Goal: Task Accomplishment & Management: Manage account settings

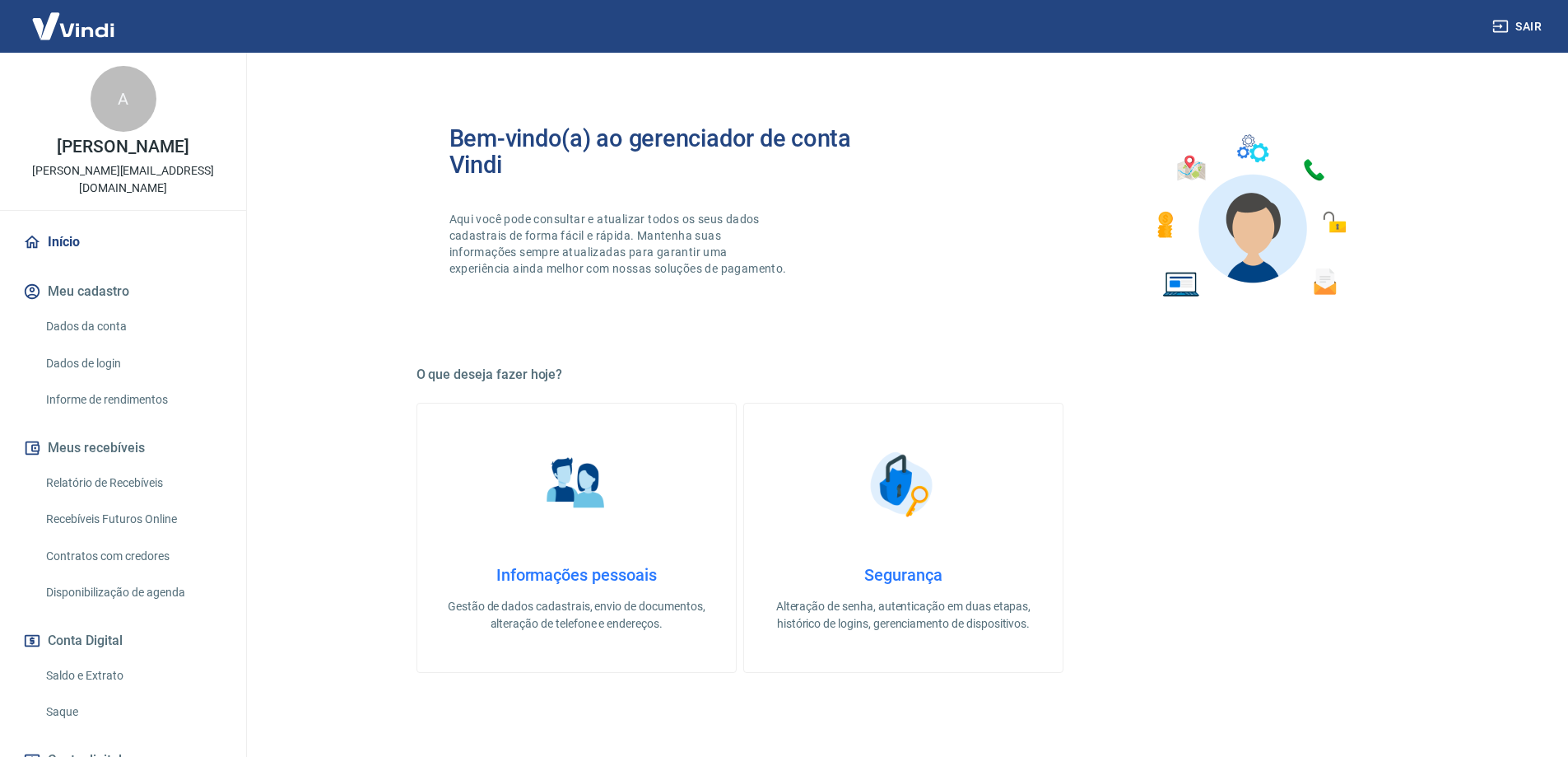
click at [65, 695] on link "Saque" at bounding box center [132, 712] width 187 height 34
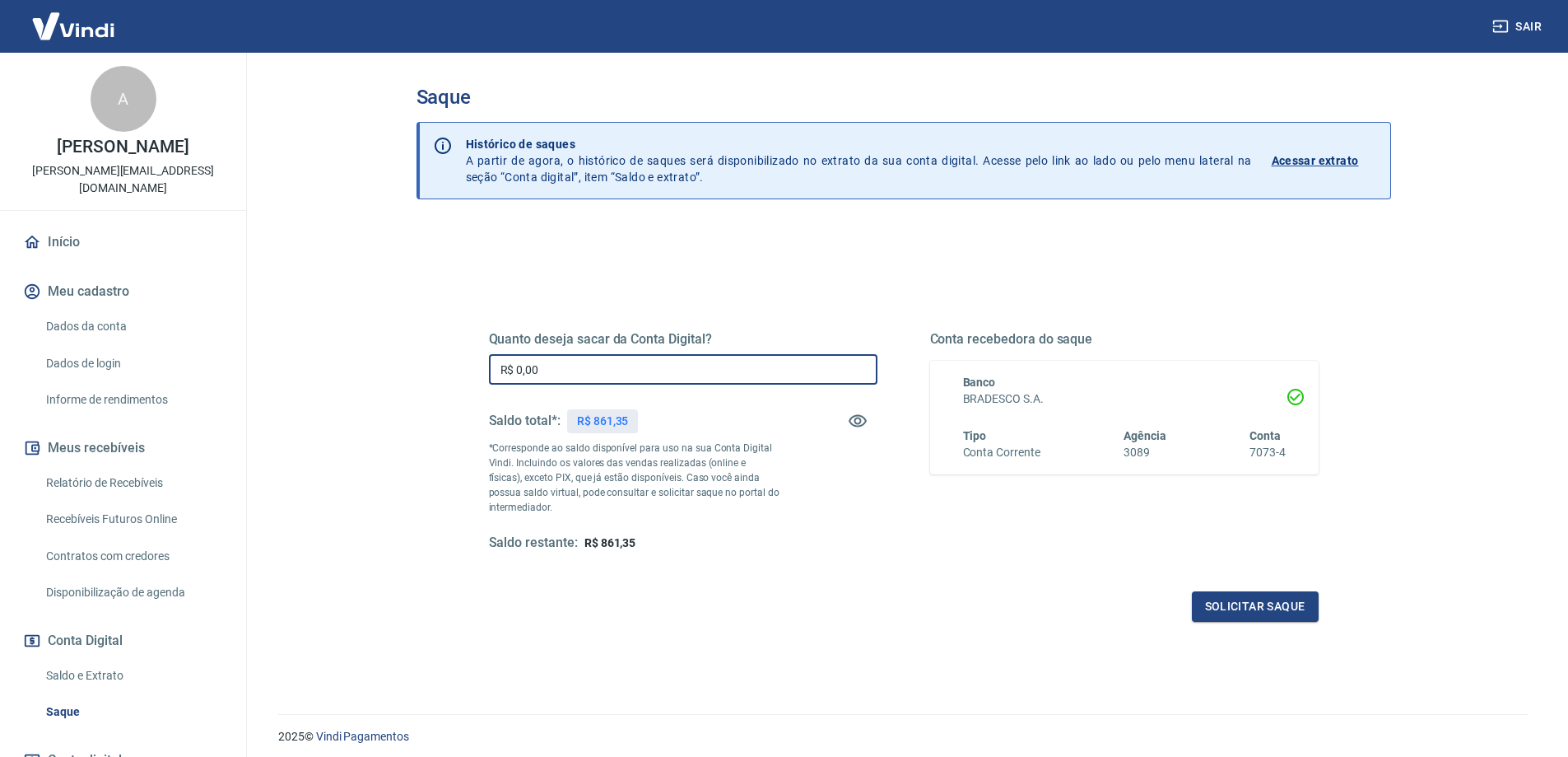
click at [649, 361] on input "R$ 0,00" at bounding box center [683, 369] width 388 height 30
type input "R$ 850,00"
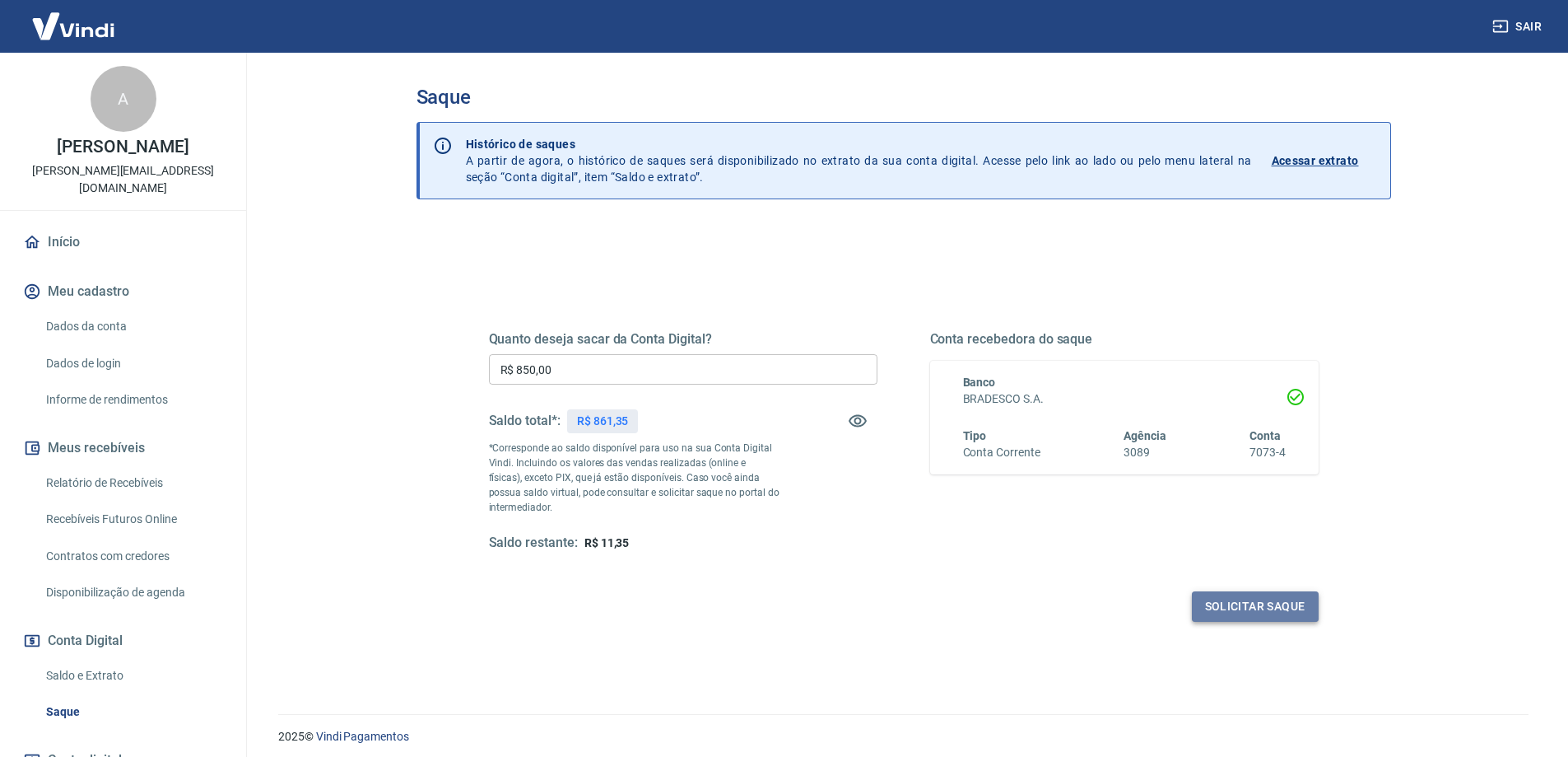
click at [1242, 606] on button "Solicitar saque" at bounding box center [1255, 606] width 127 height 30
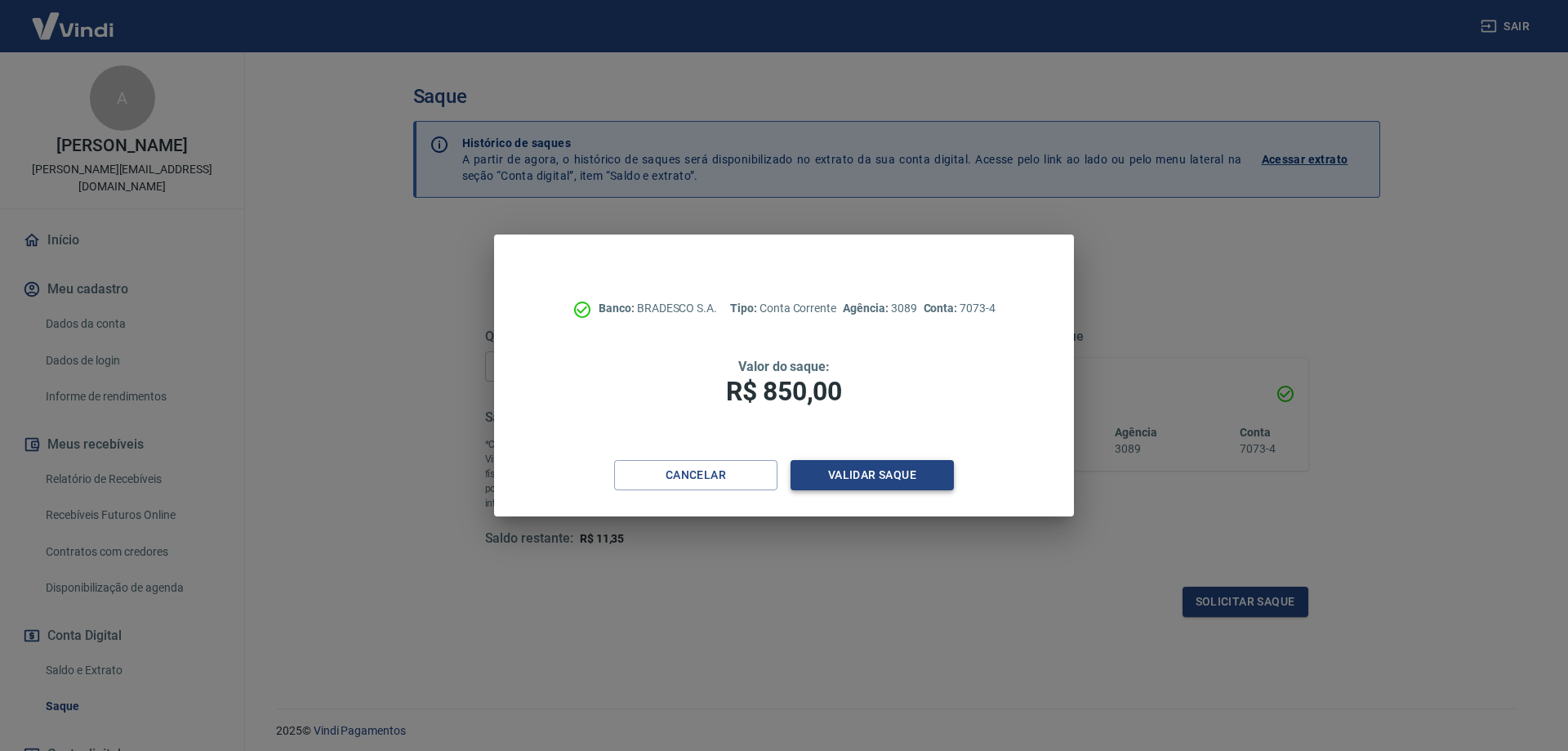
click at [878, 463] on button "Validar saque" at bounding box center [872, 474] width 163 height 30
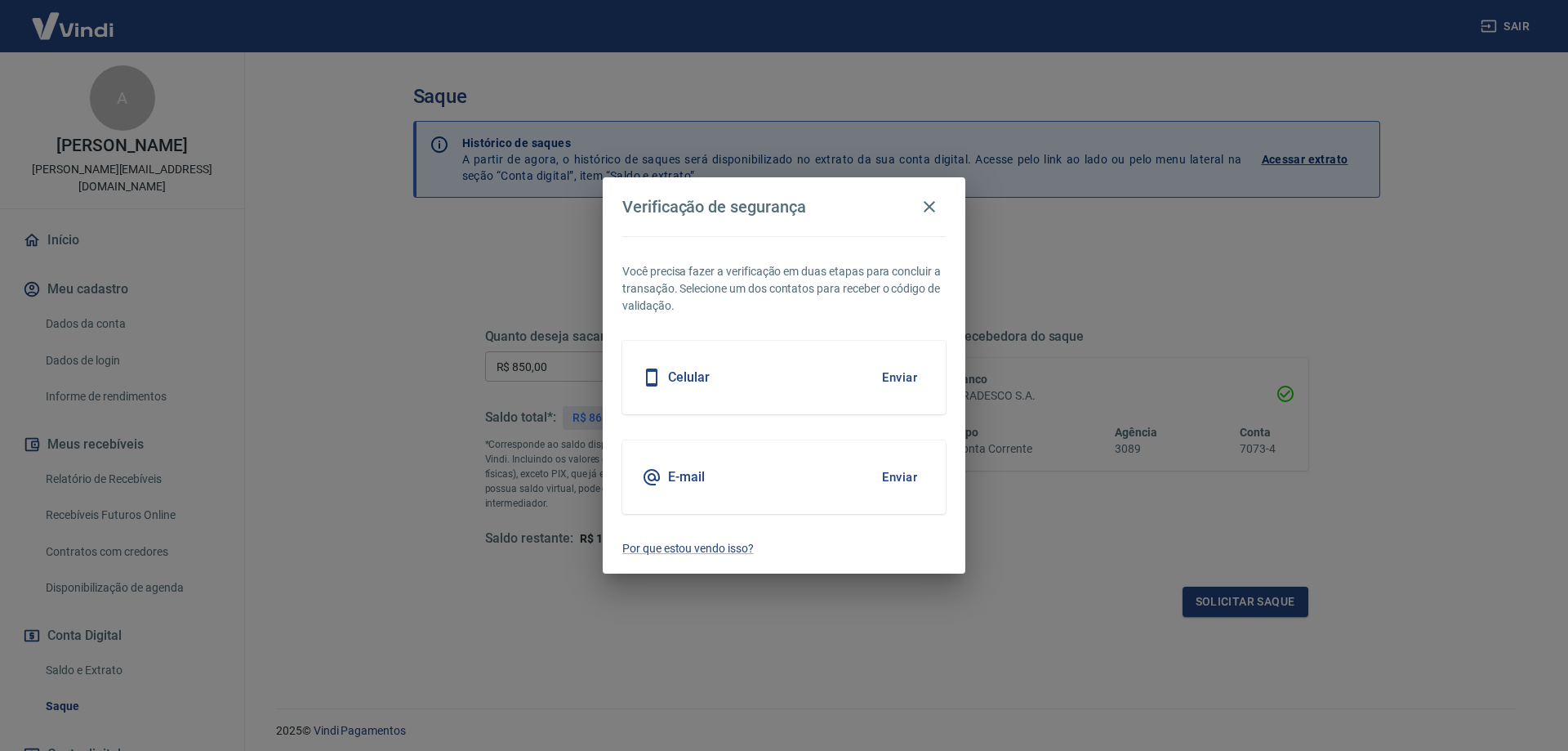
click at [893, 474] on button "Enviar" at bounding box center [899, 477] width 53 height 35
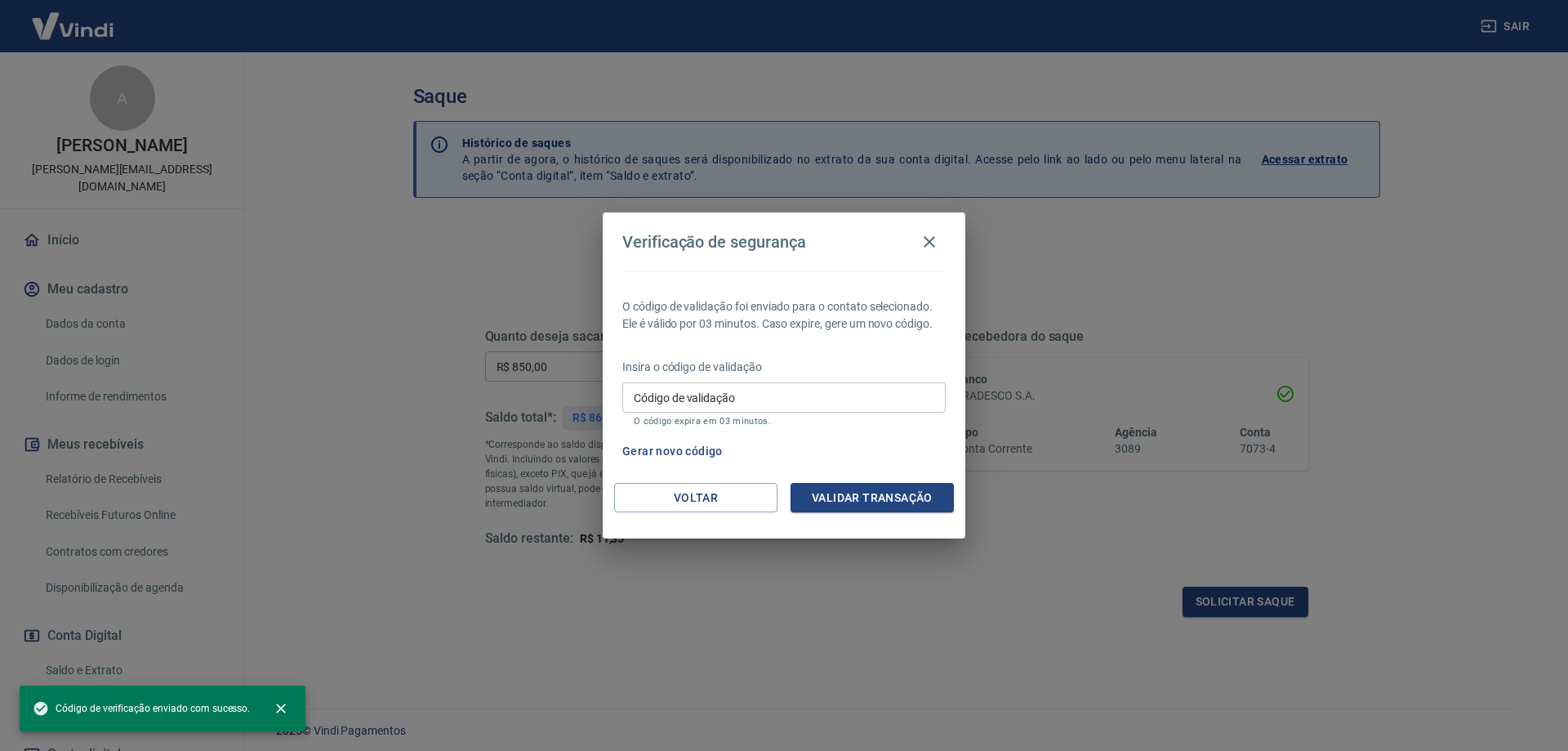
click at [820, 392] on input "Código de validação" at bounding box center [784, 397] width 323 height 30
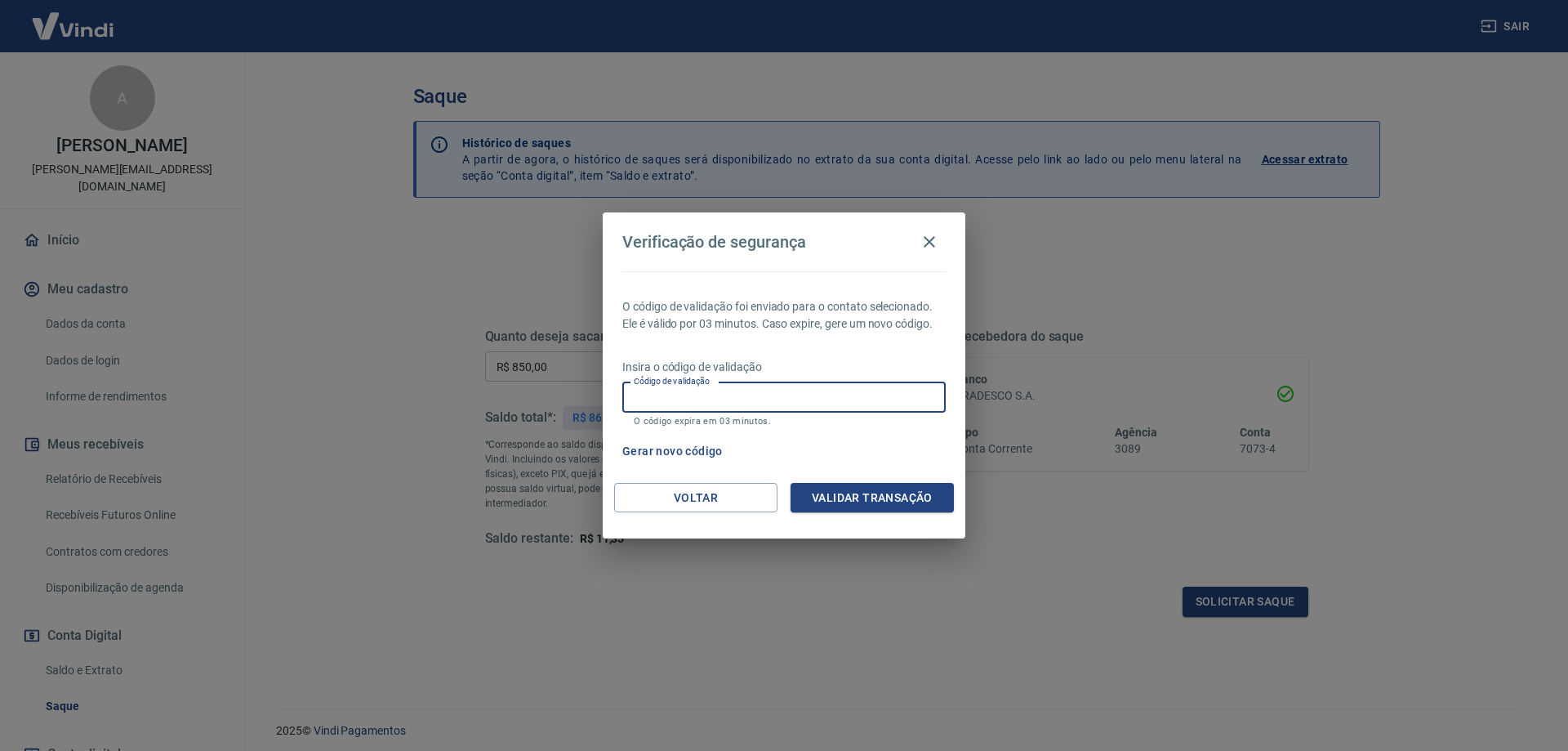
paste input "711918"
type input "711918"
click at [863, 487] on button "Validar transação" at bounding box center [872, 498] width 163 height 30
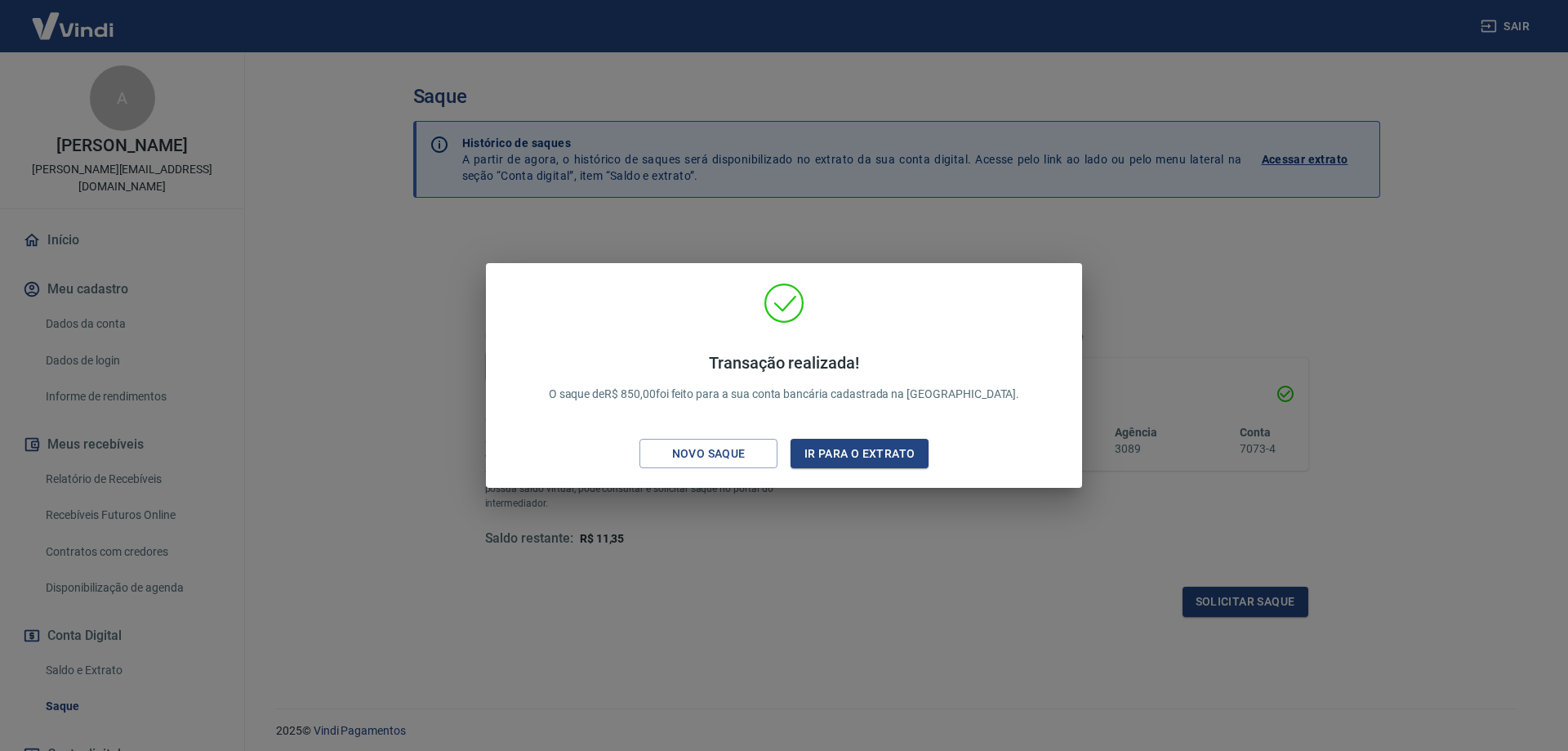
click at [746, 661] on div "Transação realizada! O saque de R$ 850,00 foi feito para a sua conta bancária c…" at bounding box center [784, 375] width 1568 height 751
